Goal: Information Seeking & Learning: Find specific page/section

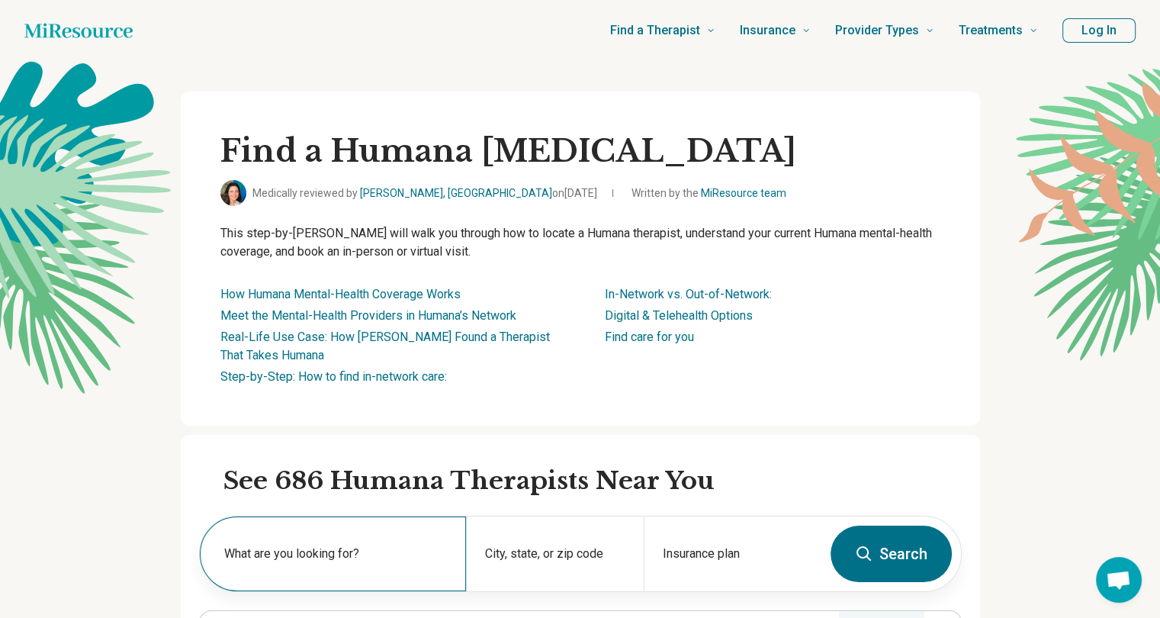
click at [367, 542] on div "What are you looking for?" at bounding box center [333, 553] width 266 height 75
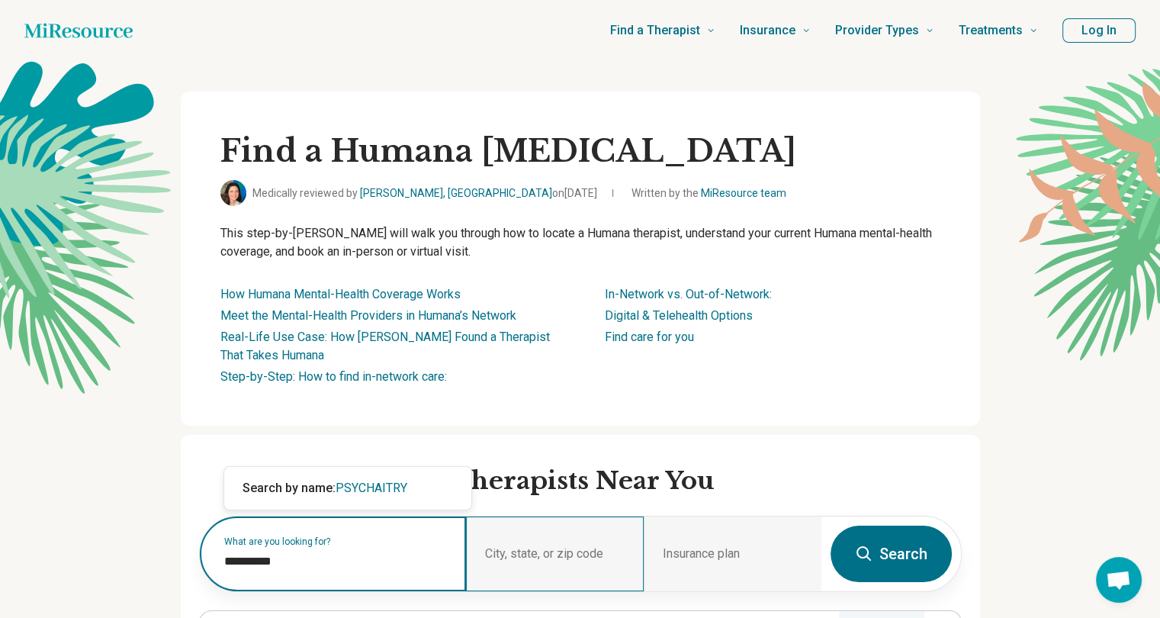
type input "**********"
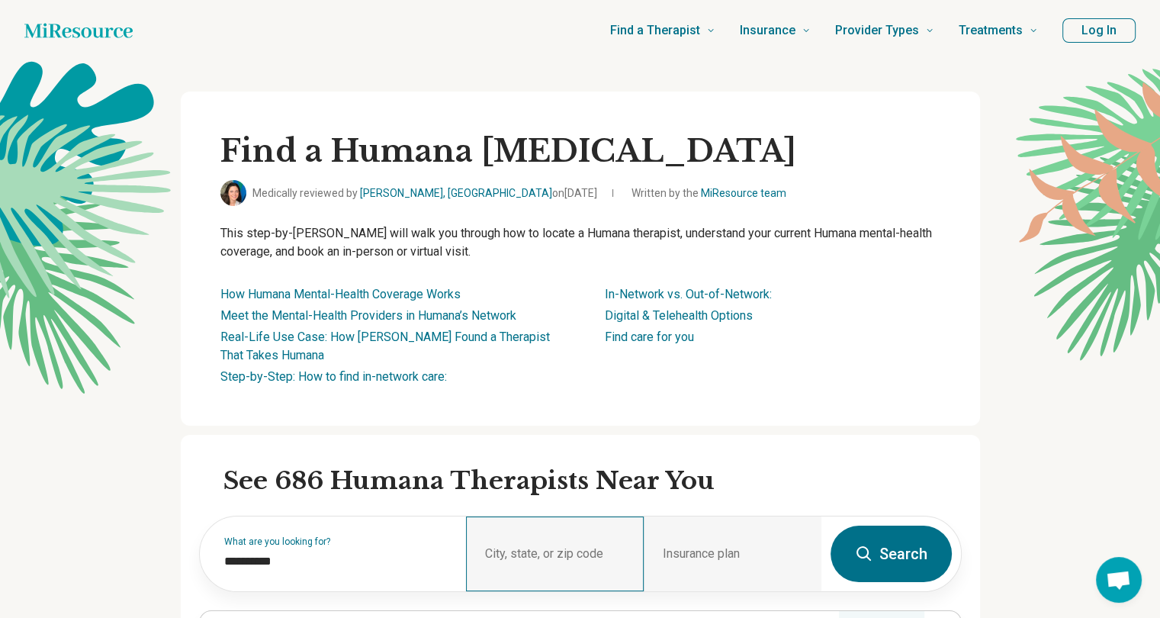
click at [536, 537] on div "City, state, or zip code" at bounding box center [555, 553] width 178 height 75
click at [531, 545] on div "City, state, or zip code" at bounding box center [555, 553] width 178 height 75
click at [538, 552] on div "City, state, or zip code" at bounding box center [555, 553] width 178 height 75
click at [552, 547] on div "City, state, or zip code" at bounding box center [555, 553] width 178 height 75
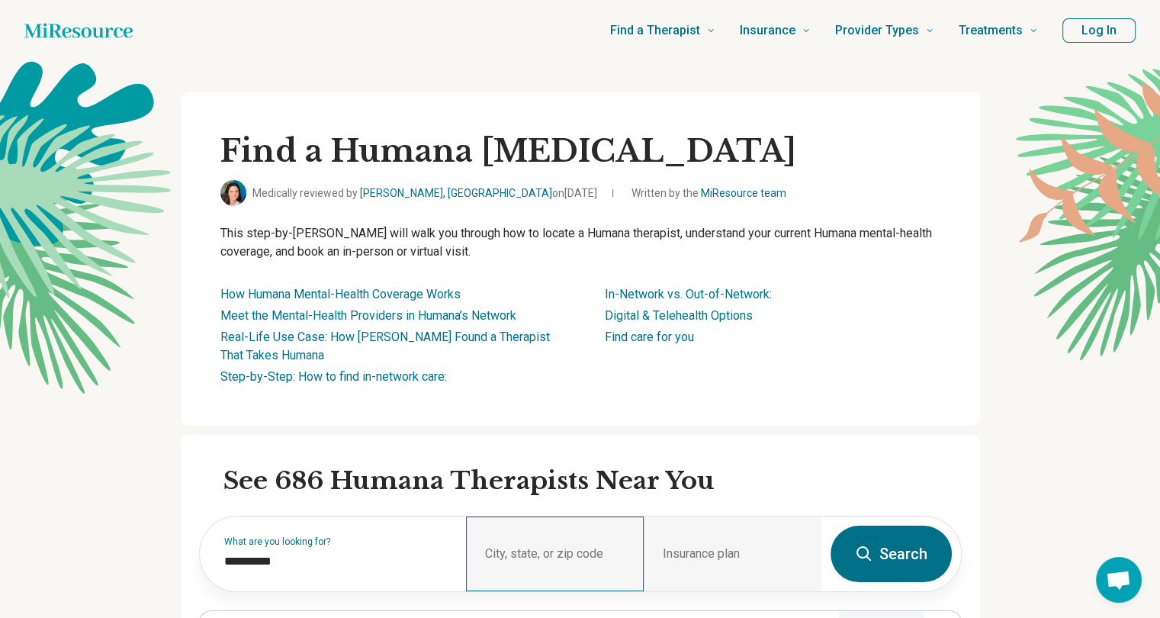
click at [552, 547] on div "City, state, or zip code" at bounding box center [555, 553] width 178 height 75
click at [911, 553] on button "Search" at bounding box center [891, 554] width 121 height 56
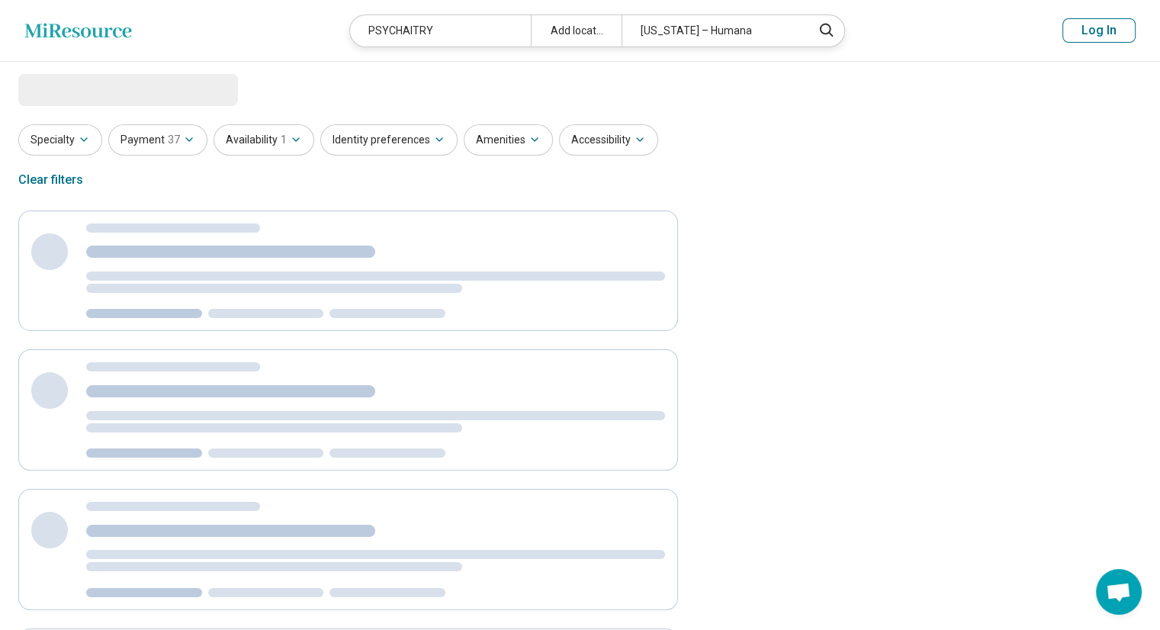
select select "***"
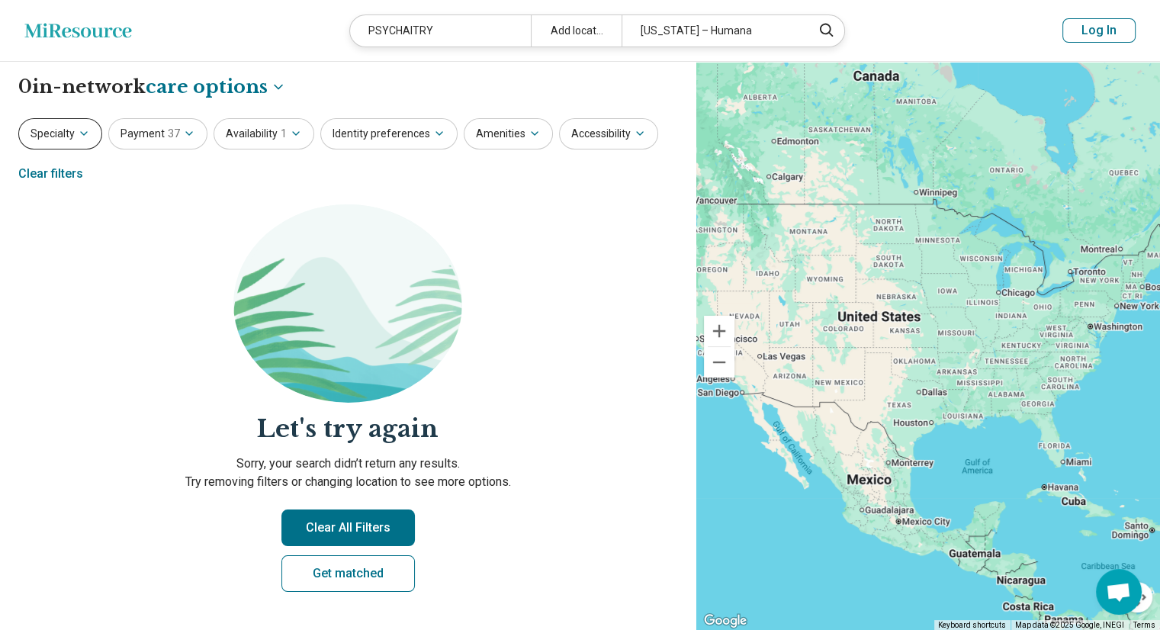
click at [82, 124] on button "Specialty" at bounding box center [60, 133] width 84 height 31
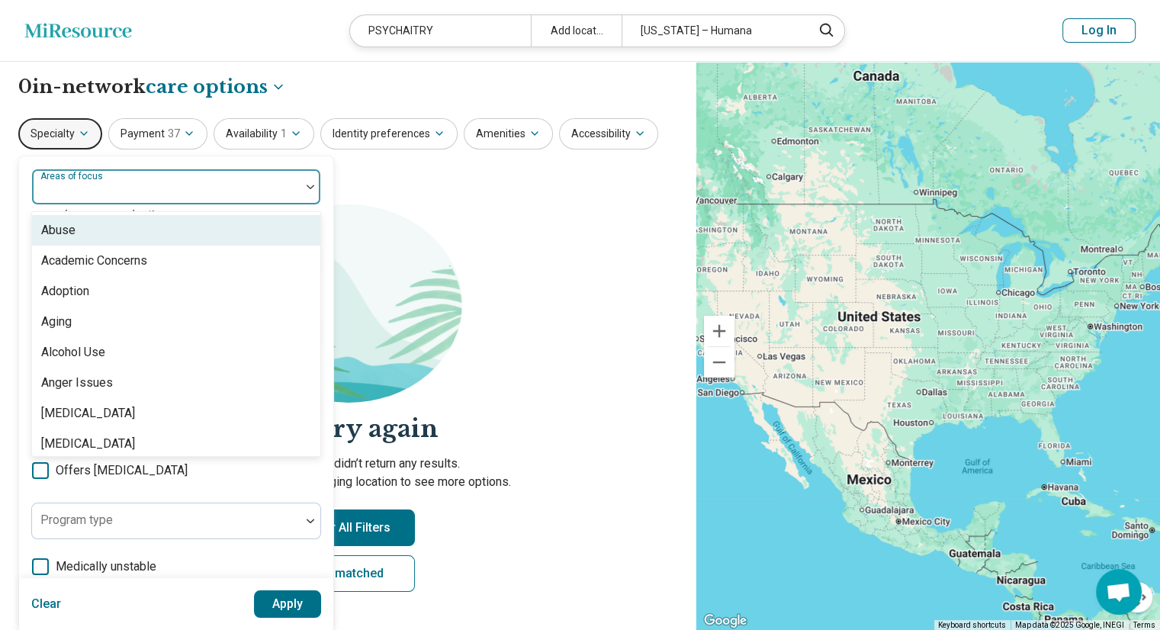
click at [305, 187] on div at bounding box center [311, 187] width 20 height 5
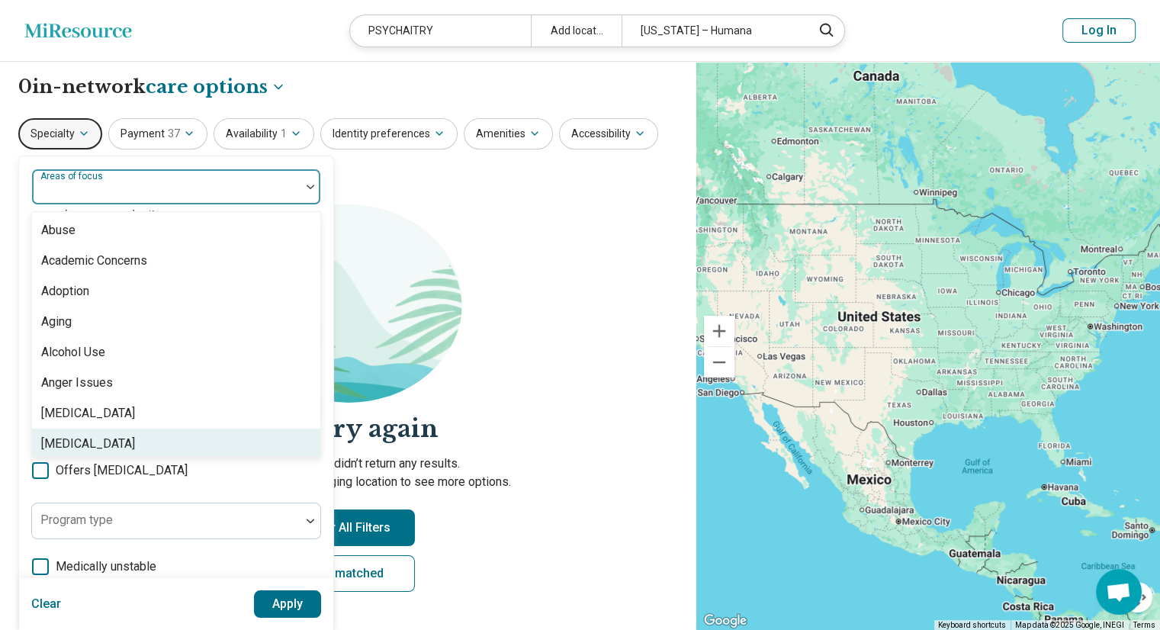
click at [311, 453] on div "[MEDICAL_DATA]" at bounding box center [176, 444] width 288 height 31
click at [311, 453] on div "Anxiety" at bounding box center [176, 444] width 288 height 31
click at [311, 453] on div "Athletic Performance" at bounding box center [176, 444] width 288 height 31
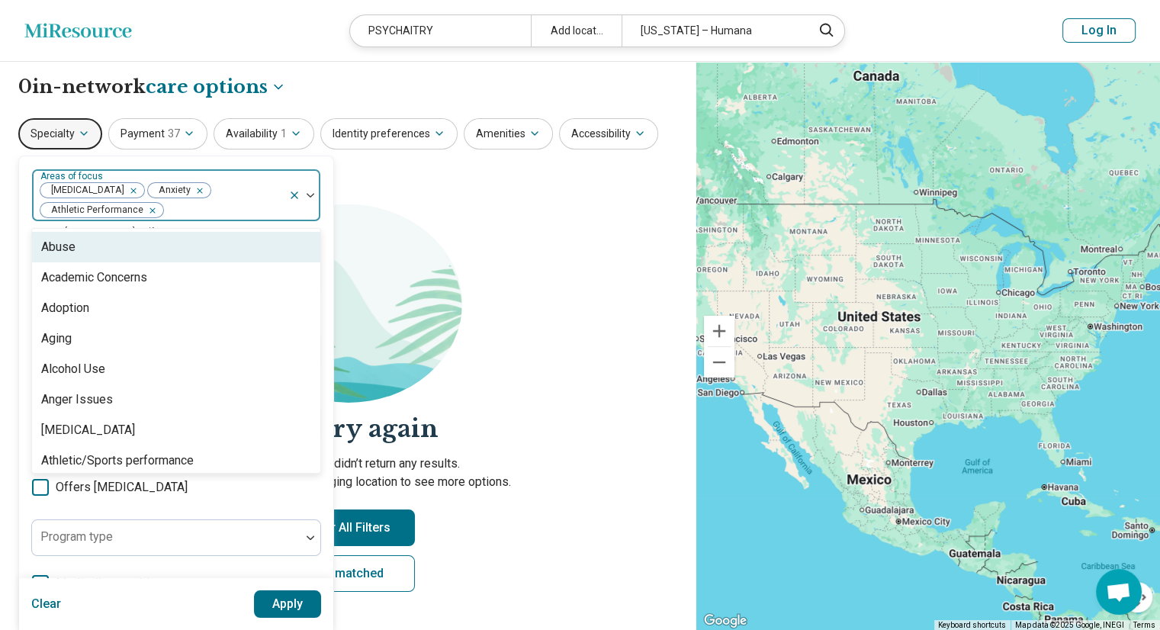
click at [291, 195] on icon at bounding box center [294, 195] width 12 height 12
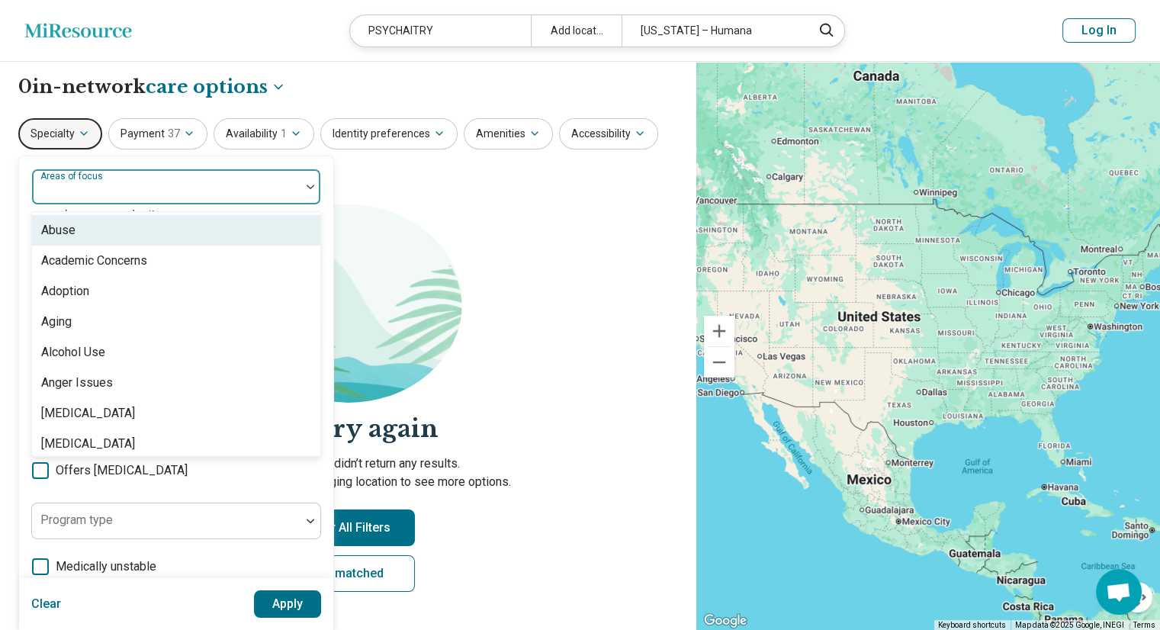
click at [163, 187] on div at bounding box center [166, 192] width 256 height 21
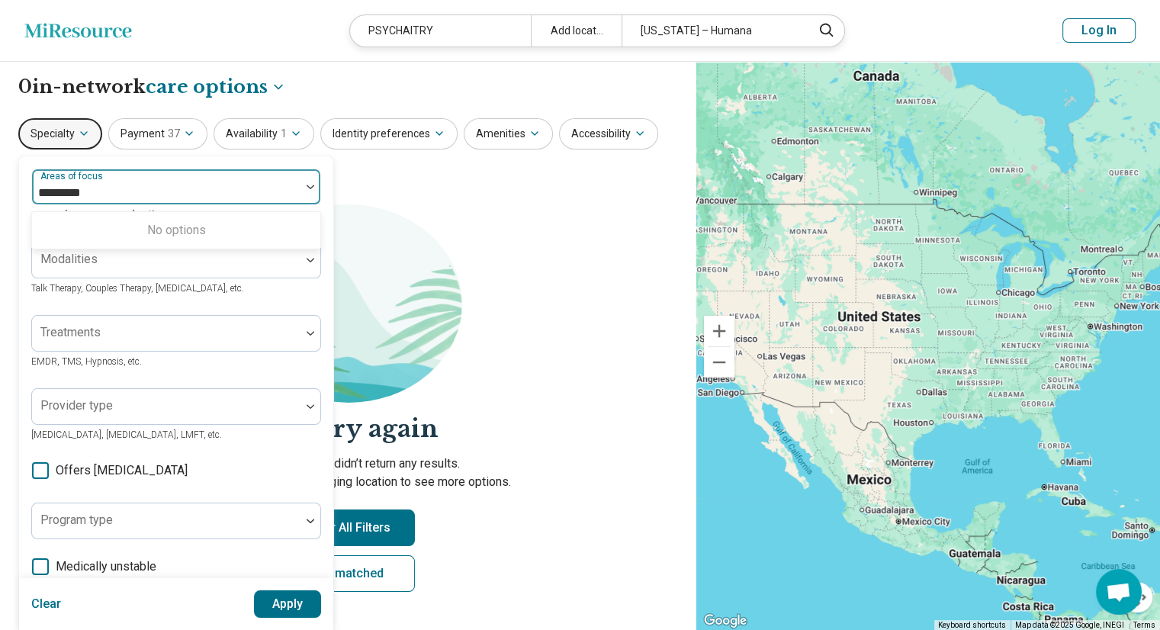
type input "**********"
click button "Apply" at bounding box center [288, 604] width 68 height 27
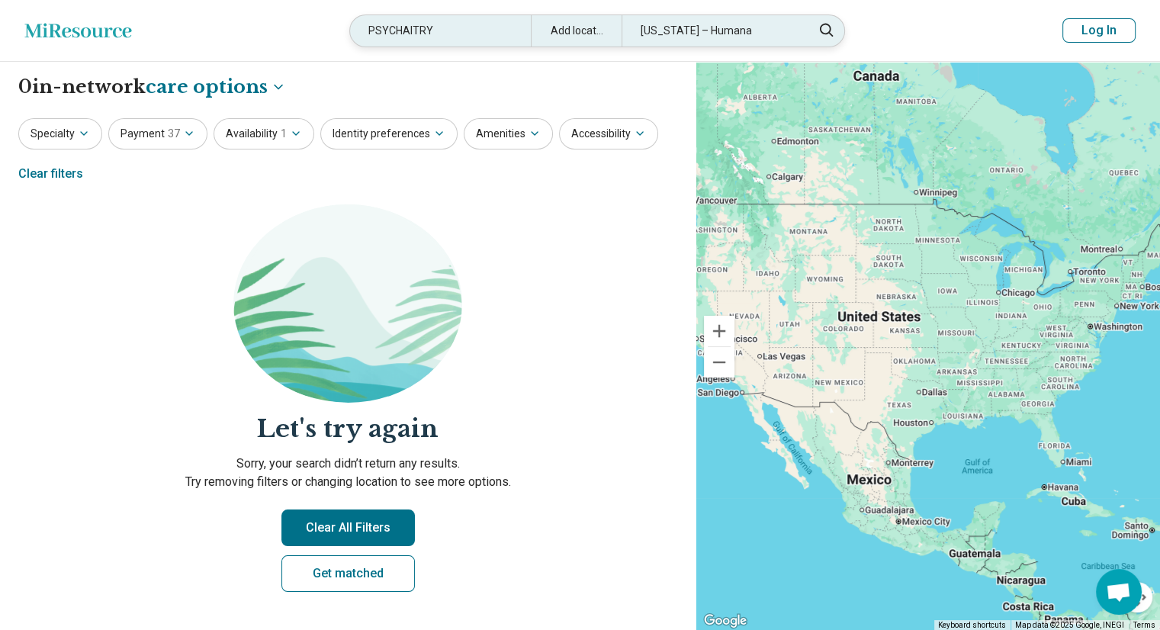
click at [562, 31] on div "Add location" at bounding box center [576, 30] width 91 height 31
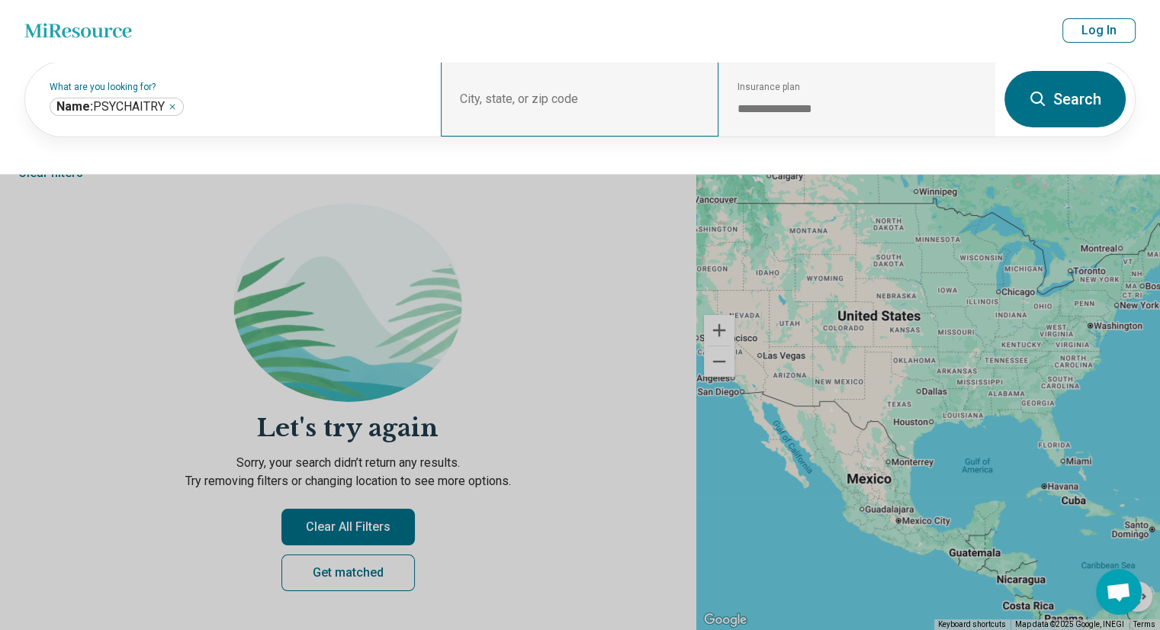
click at [554, 86] on div "City, state, or zip code" at bounding box center [579, 99] width 277 height 75
